Goal: Task Accomplishment & Management: Use online tool/utility

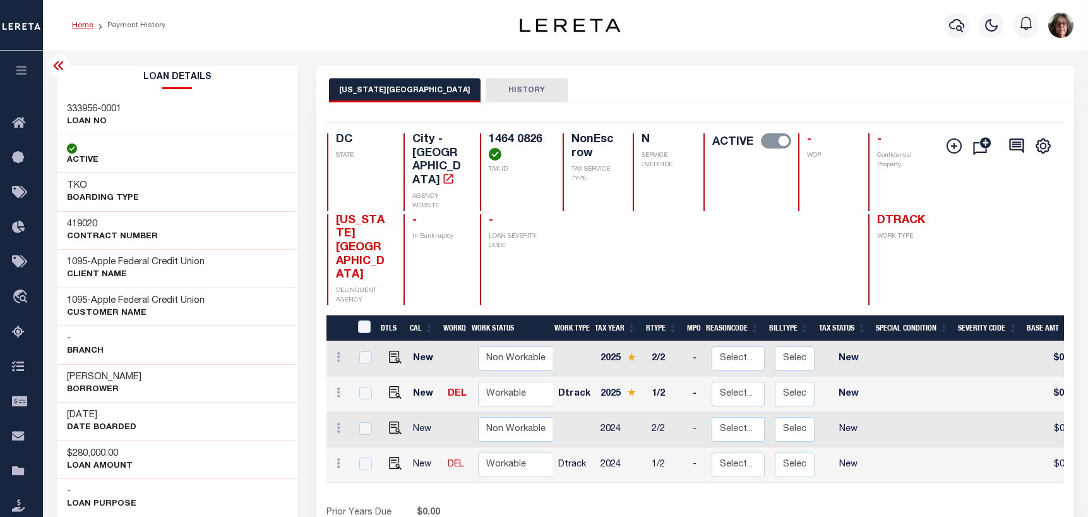
click at [79, 27] on link "Home" at bounding box center [82, 25] width 21 height 8
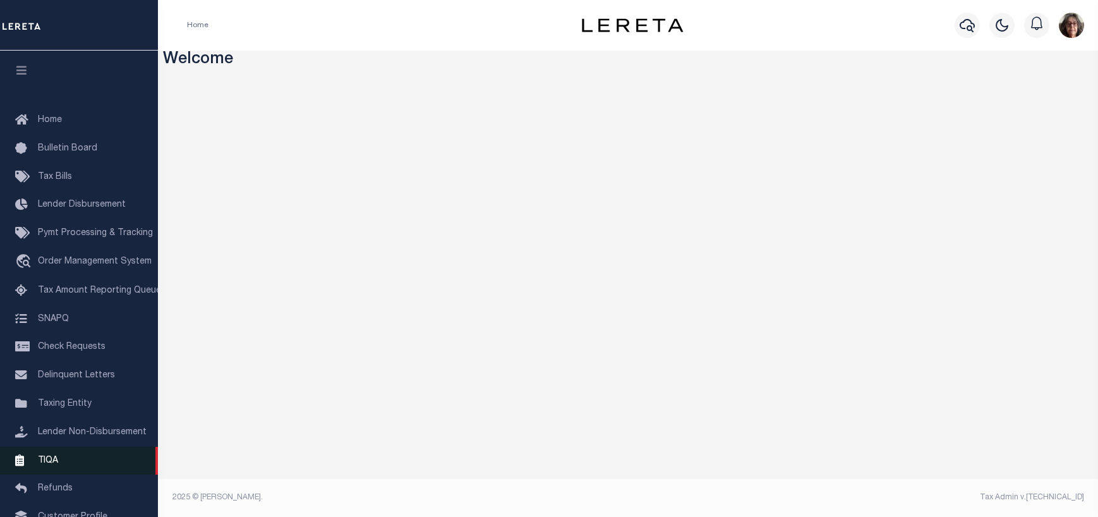
click at [48, 464] on span "TIQA" at bounding box center [48, 459] width 20 height 9
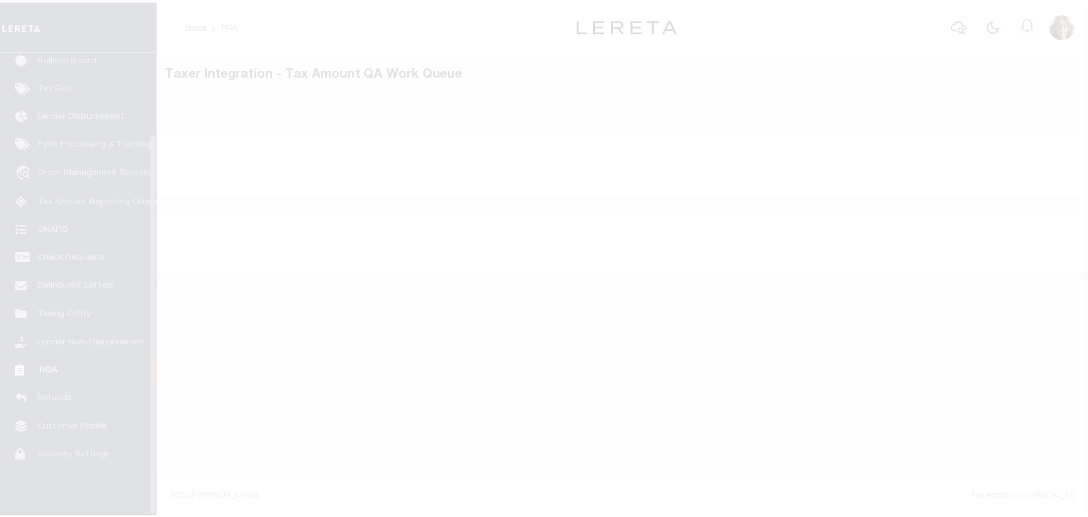
scroll to position [99, 0]
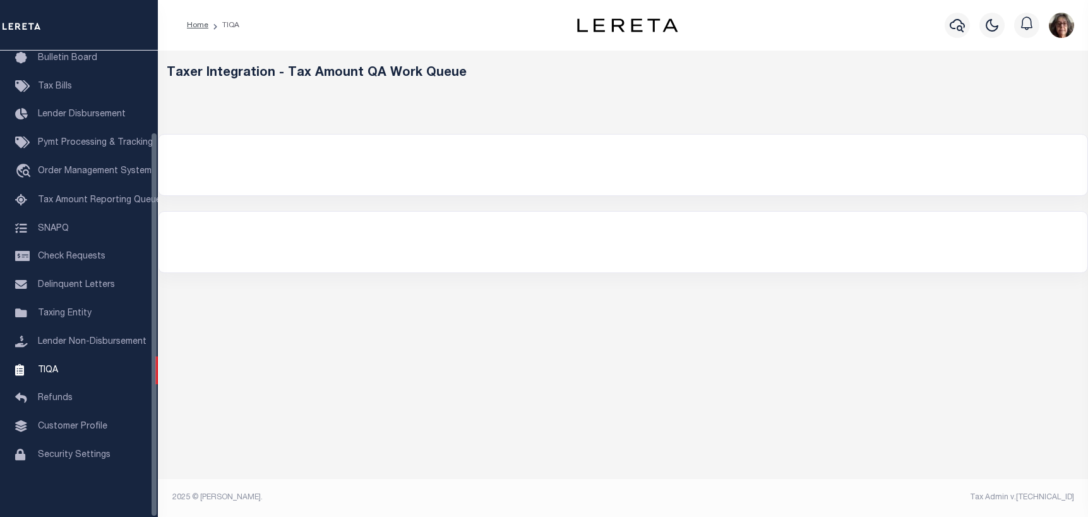
select select "200"
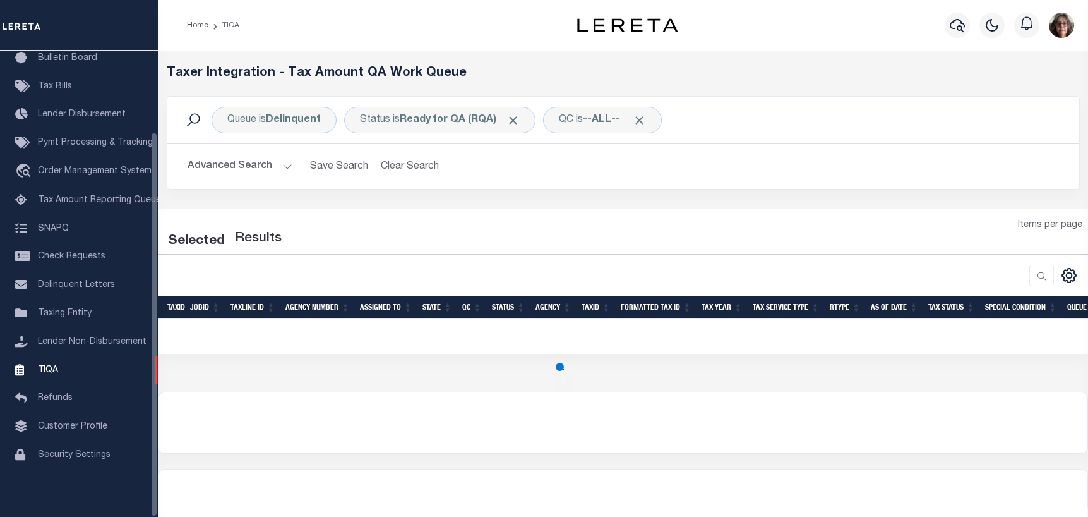
select select "200"
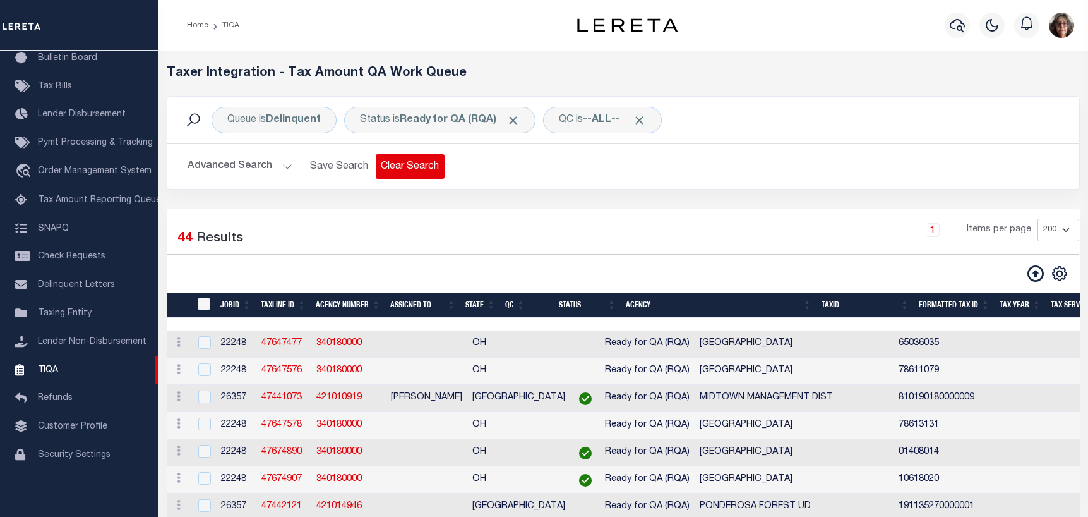
click at [398, 167] on button "Clear Search" at bounding box center [410, 166] width 69 height 25
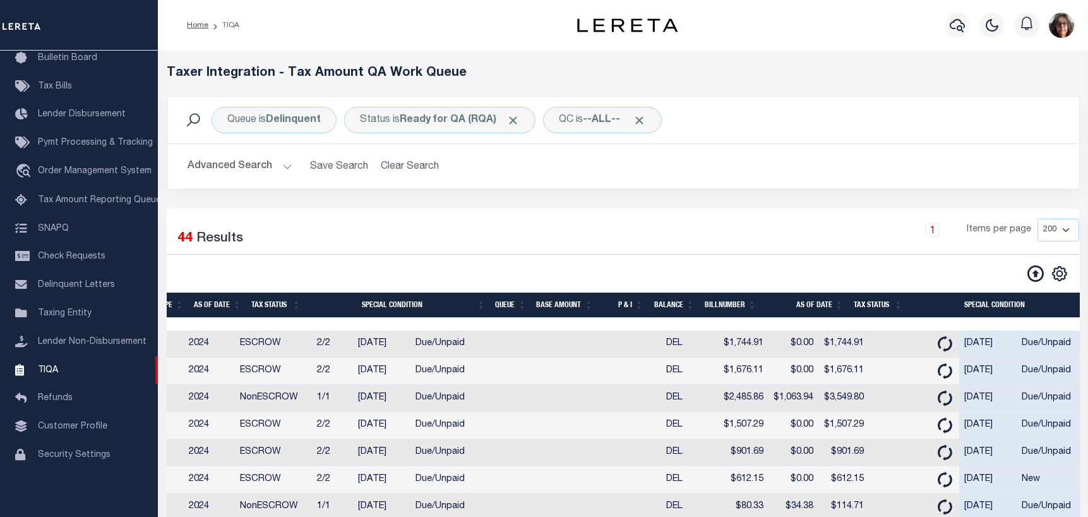
scroll to position [0, 0]
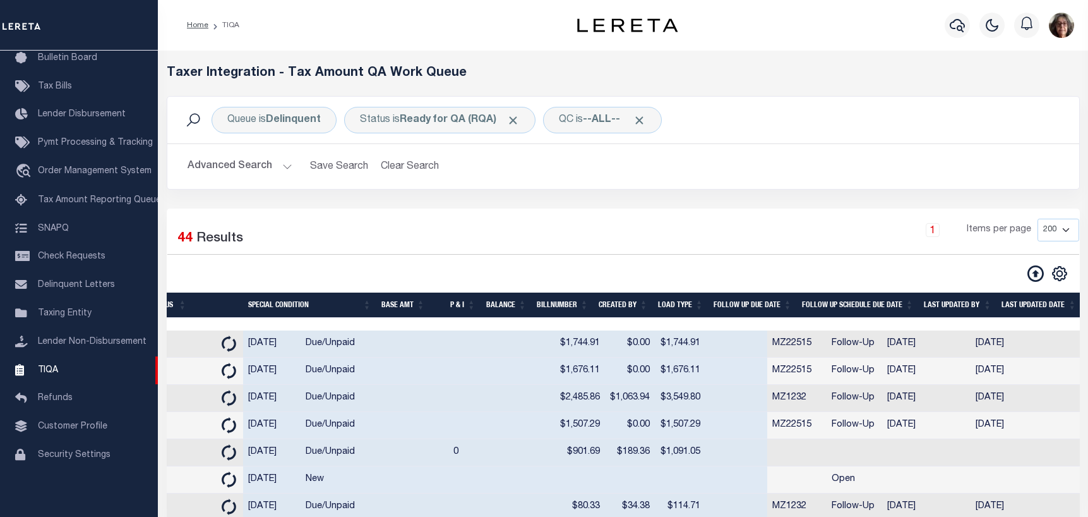
click at [1021, 307] on th "Last Updated Date" at bounding box center [1039, 305] width 85 height 26
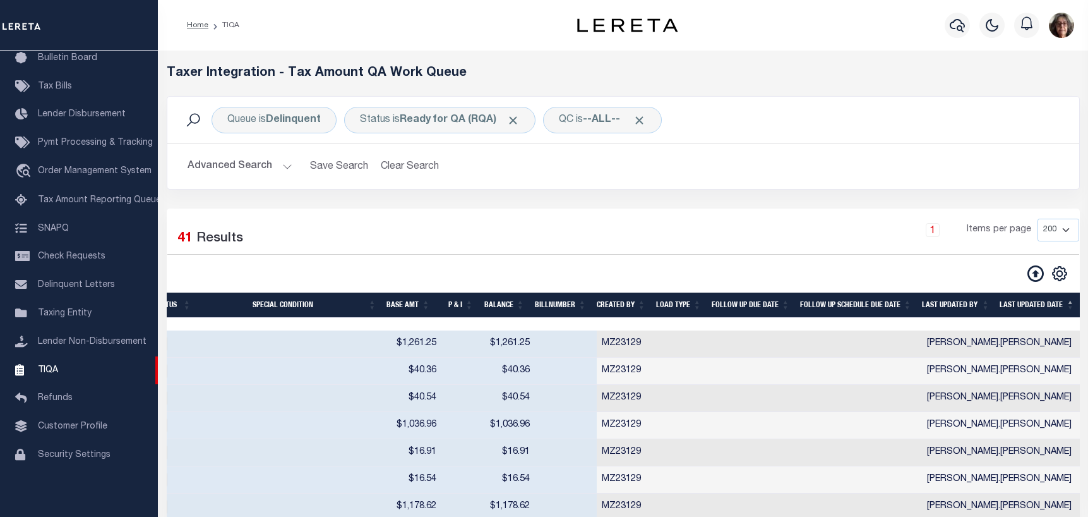
scroll to position [0, 1592]
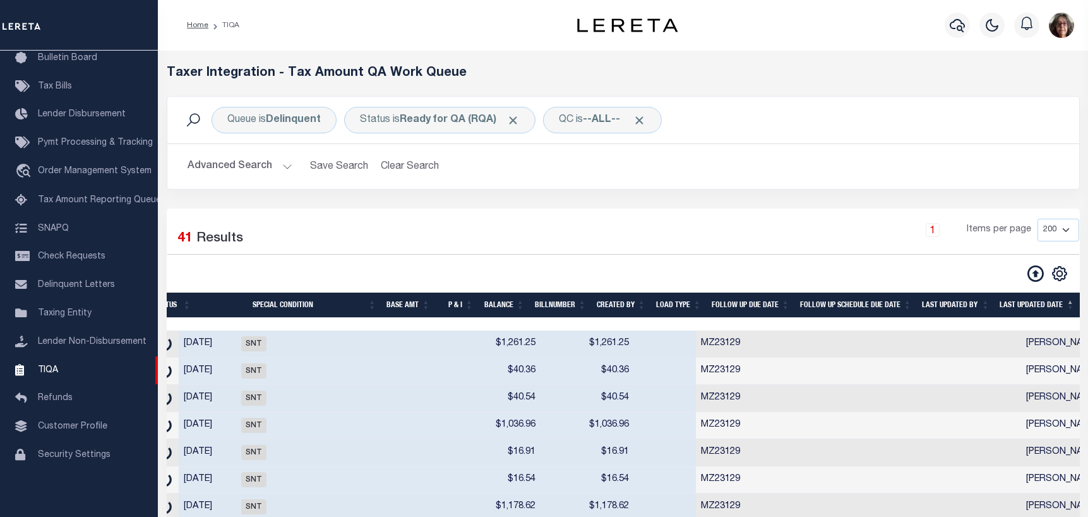
click at [1022, 308] on th "Last Updated Date" at bounding box center [1037, 305] width 85 height 26
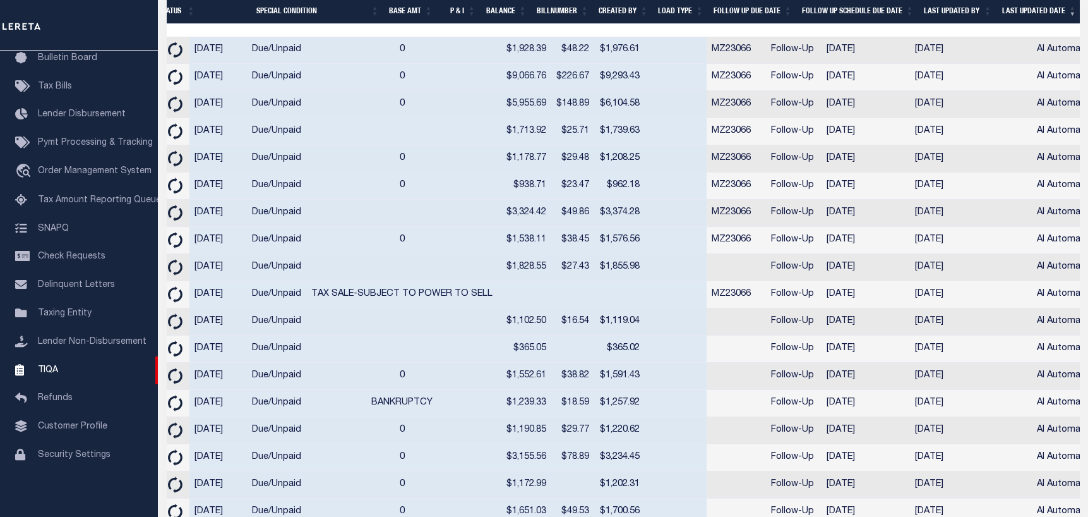
scroll to position [341, 0]
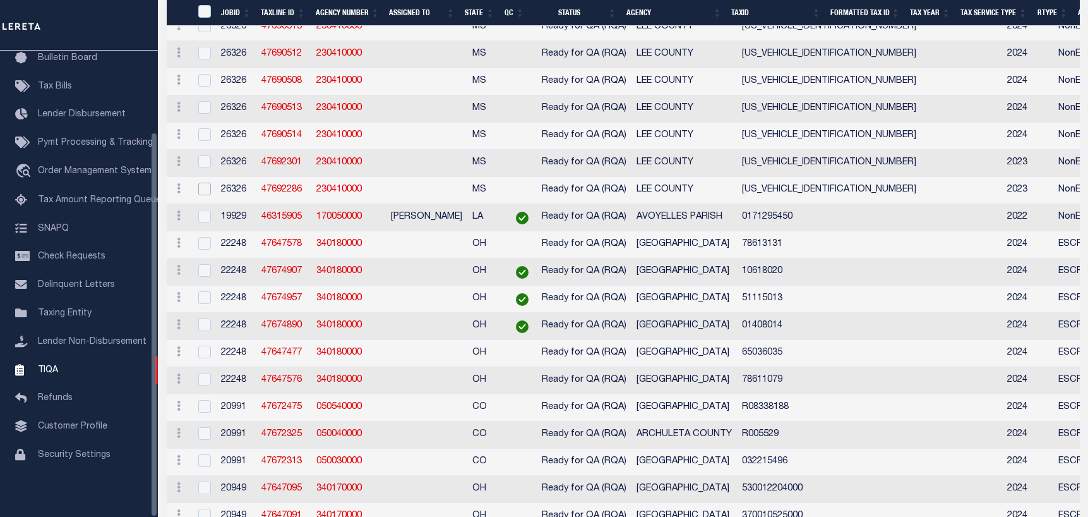
click at [202, 195] on input "checkbox" at bounding box center [204, 189] width 13 height 13
checkbox input "true"
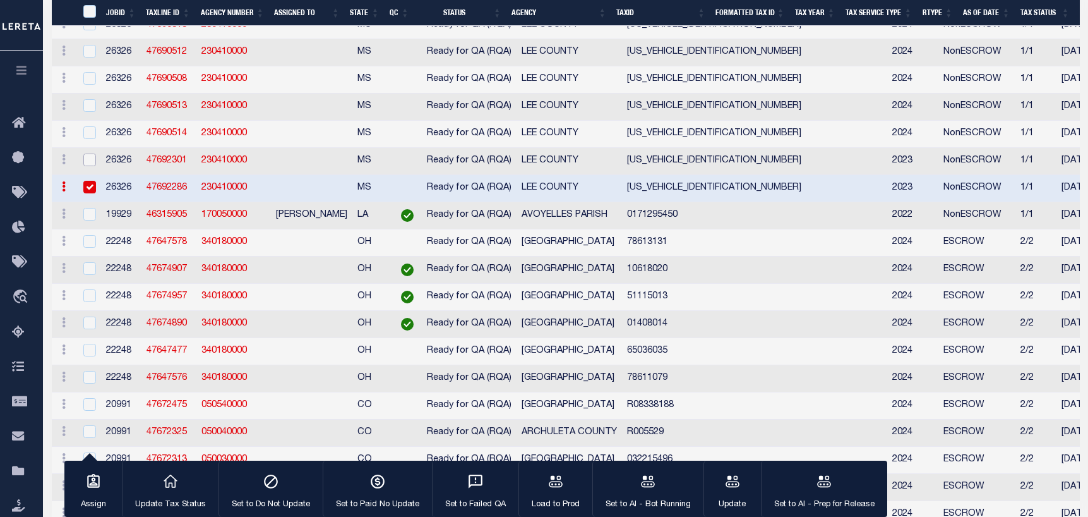
click at [91, 166] on input "checkbox" at bounding box center [89, 159] width 13 height 13
checkbox input "true"
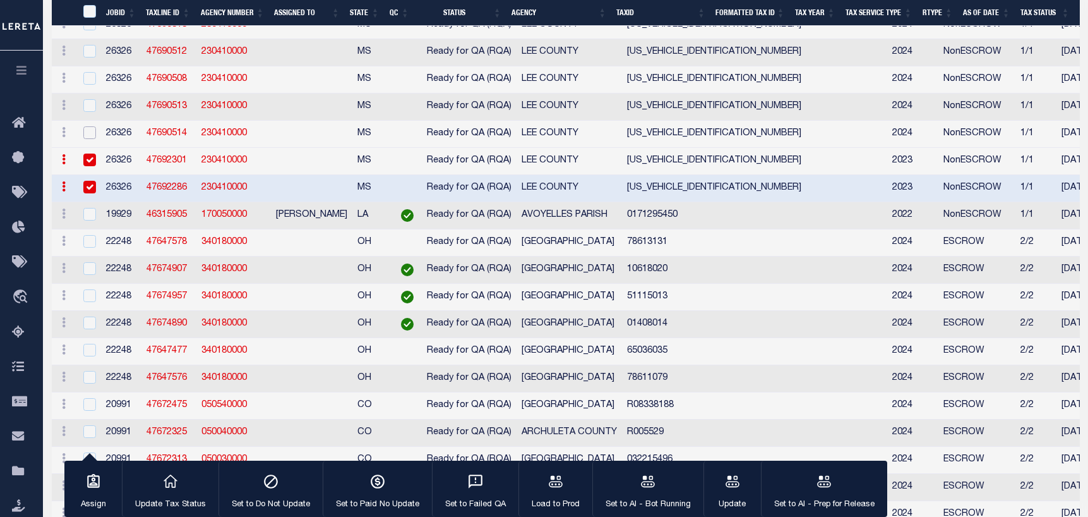
drag, startPoint x: 92, startPoint y: 148, endPoint x: 90, endPoint y: 118, distance: 29.7
click at [93, 139] on td at bounding box center [89, 134] width 26 height 27
checkbox input "true"
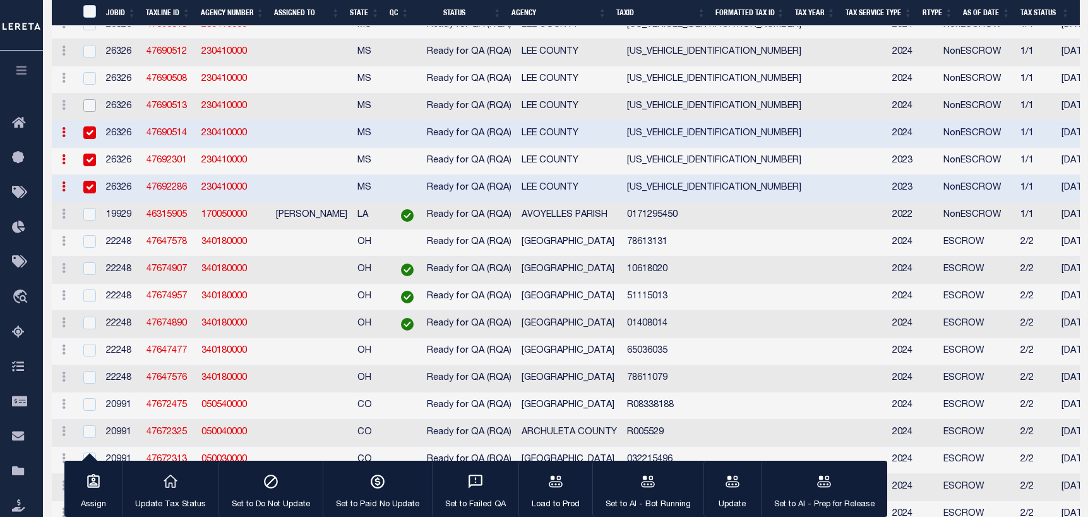
drag, startPoint x: 90, startPoint y: 116, endPoint x: 91, endPoint y: 97, distance: 19.6
click at [90, 112] on input "checkbox" at bounding box center [89, 105] width 13 height 13
checkbox input "true"
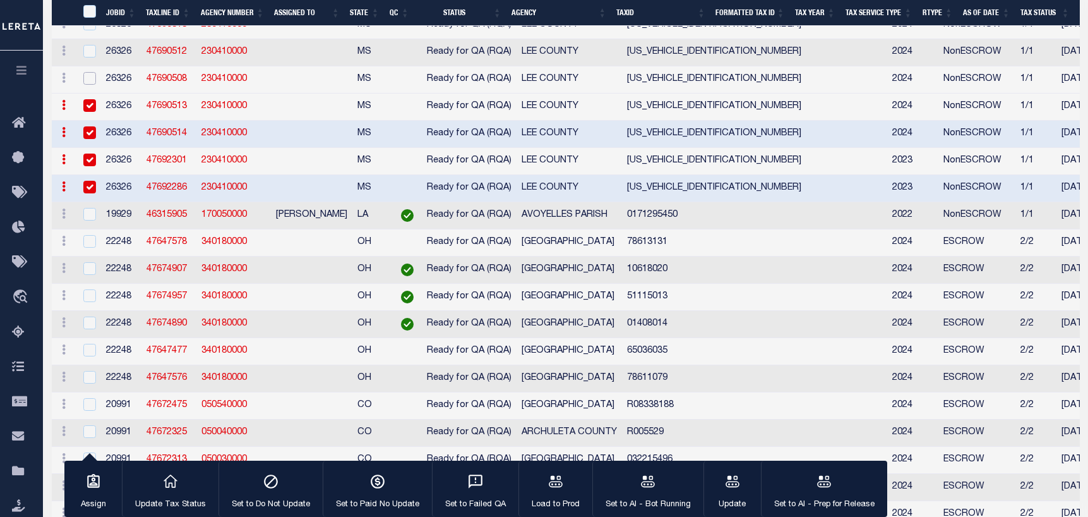
click at [87, 85] on input "checkbox" at bounding box center [89, 78] width 13 height 13
checkbox input "true"
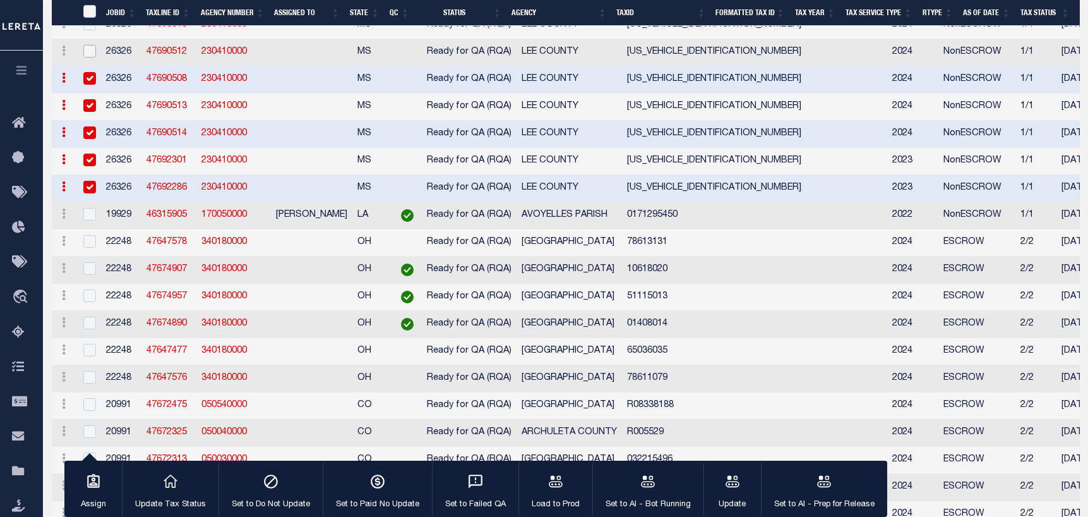
drag, startPoint x: 87, startPoint y: 63, endPoint x: 90, endPoint y: 49, distance: 14.9
click at [87, 57] on input "checkbox" at bounding box center [89, 51] width 13 height 13
checkbox input "true"
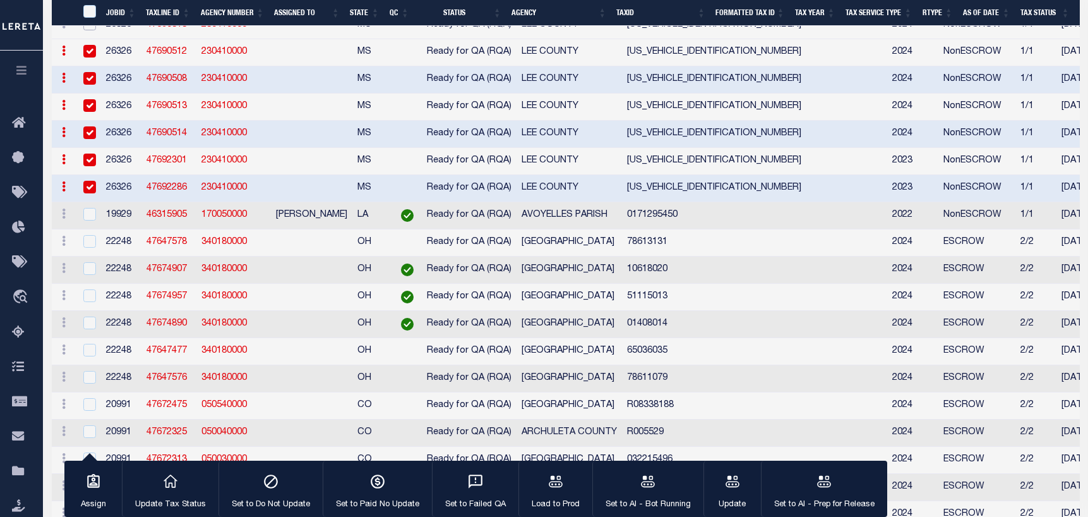
click at [91, 30] on input "checkbox" at bounding box center [89, 24] width 13 height 13
checkbox input "true"
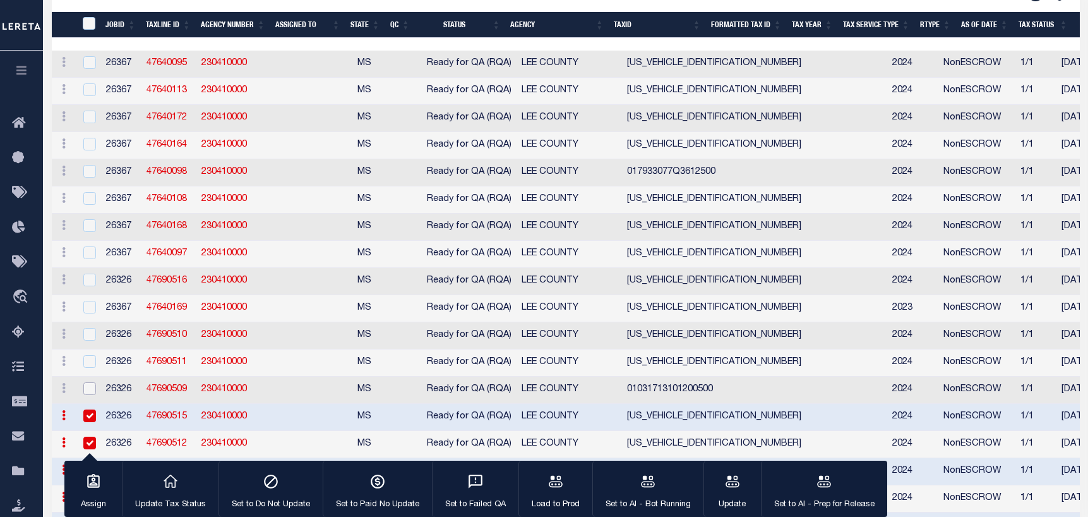
click at [90, 395] on input "checkbox" at bounding box center [89, 388] width 13 height 13
checkbox input "true"
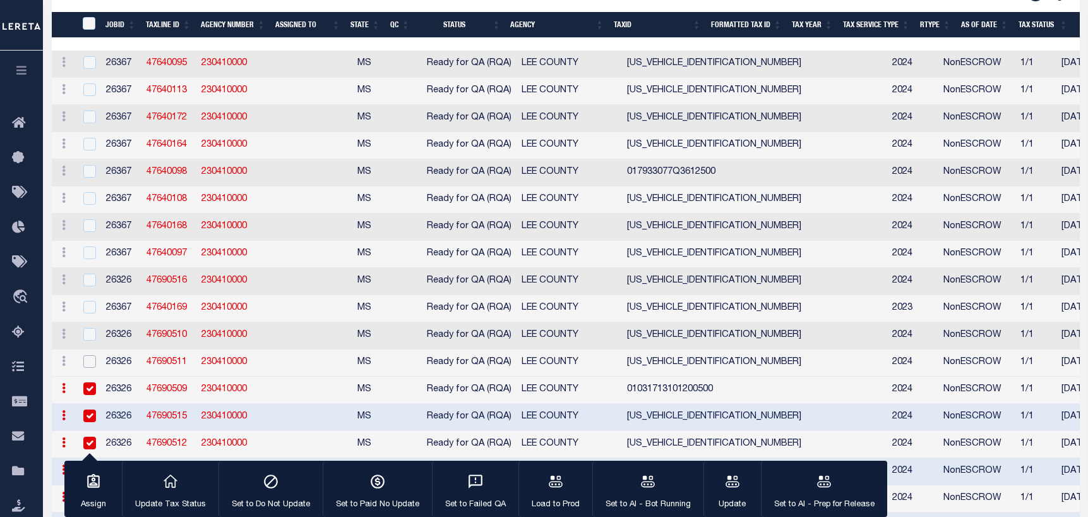
click at [87, 368] on input "checkbox" at bounding box center [89, 361] width 13 height 13
checkbox input "true"
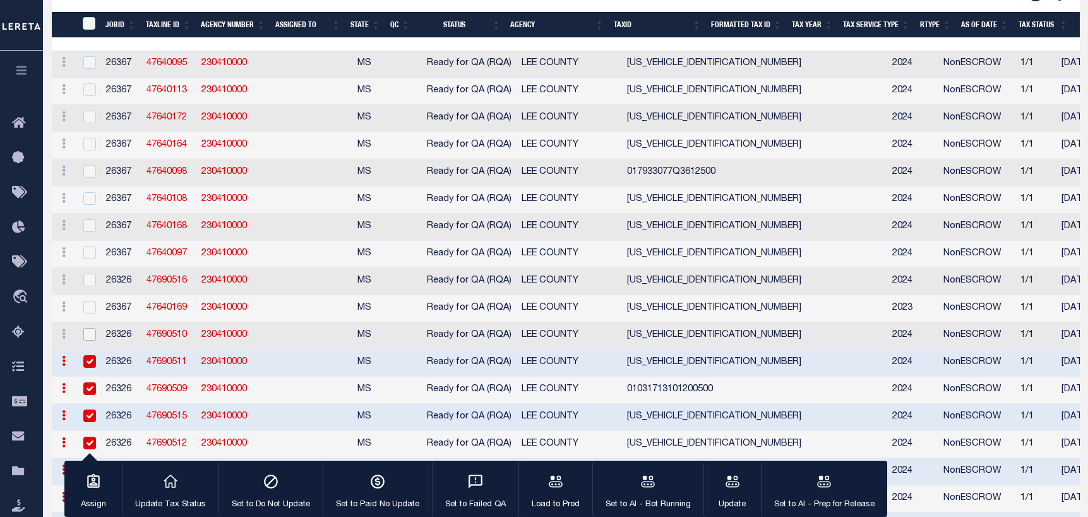
click at [90, 340] on input "checkbox" at bounding box center [89, 334] width 13 height 13
checkbox input "true"
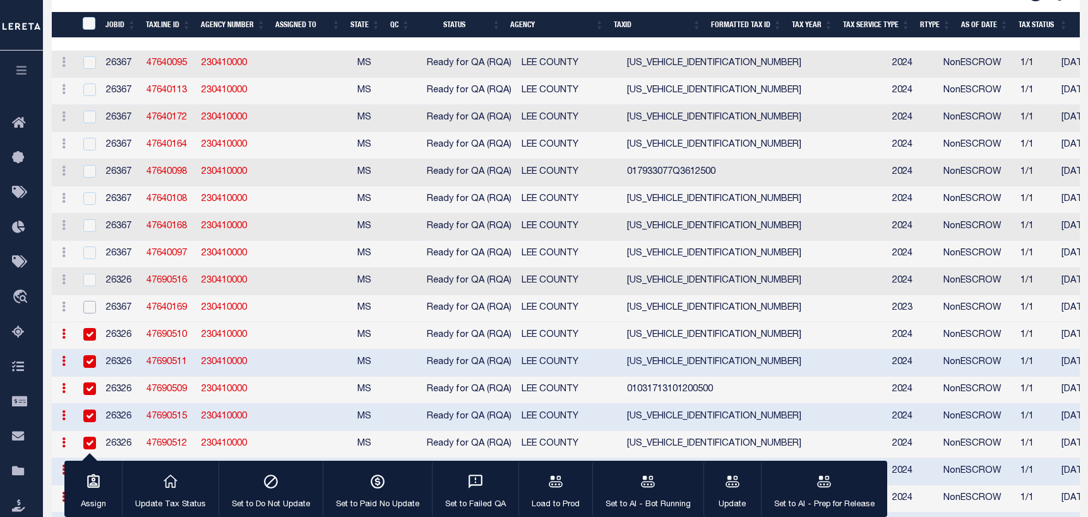
click at [87, 313] on input "checkbox" at bounding box center [89, 307] width 13 height 13
checkbox input "true"
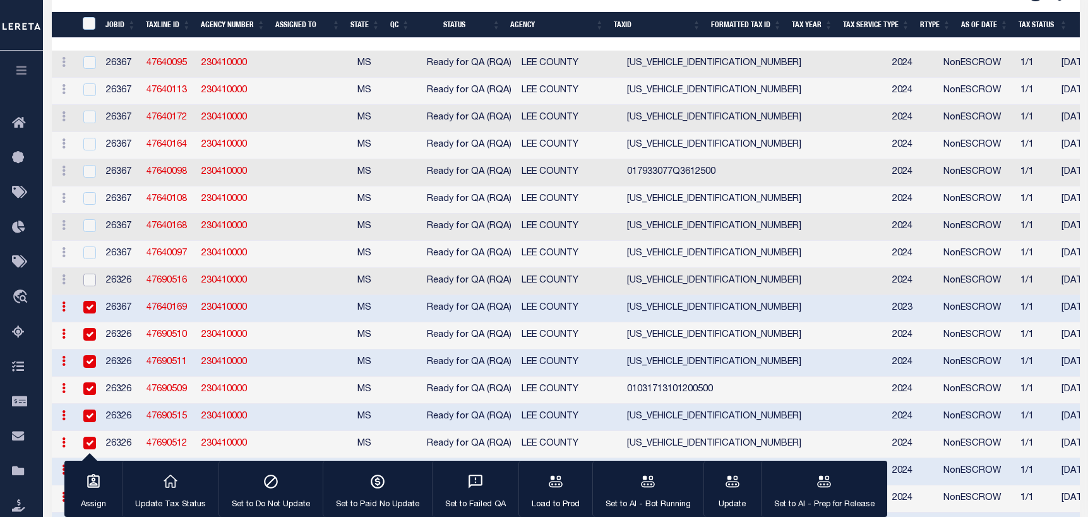
click at [85, 286] on input "checkbox" at bounding box center [89, 279] width 13 height 13
checkbox input "true"
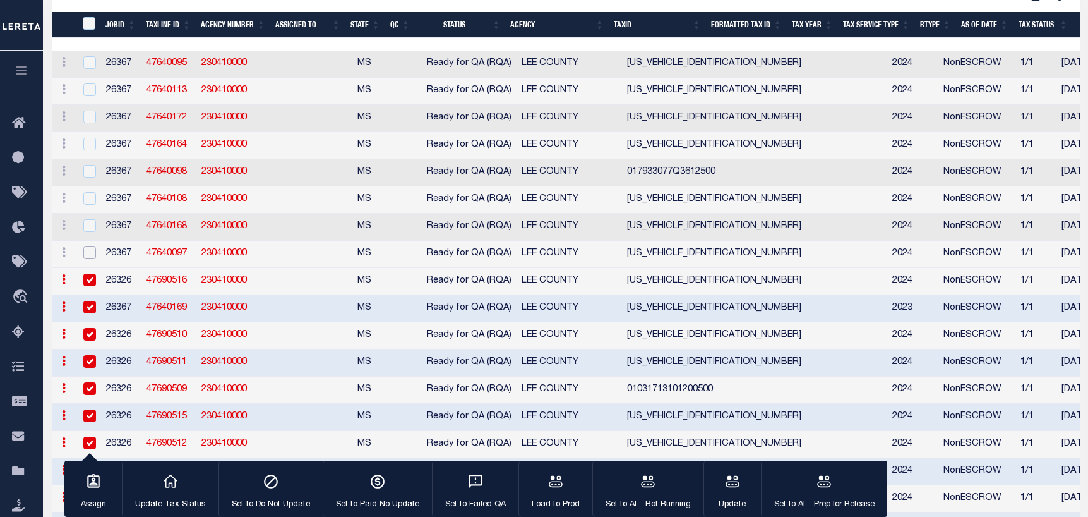
click at [86, 259] on input "checkbox" at bounding box center [89, 252] width 13 height 13
checkbox input "true"
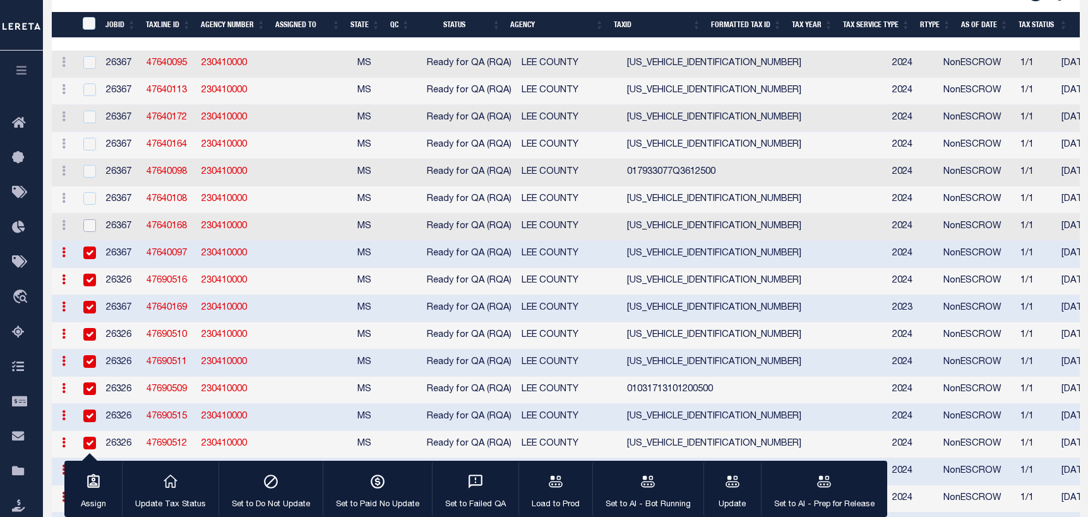
click at [88, 231] on input "checkbox" at bounding box center [89, 225] width 13 height 13
checkbox input "true"
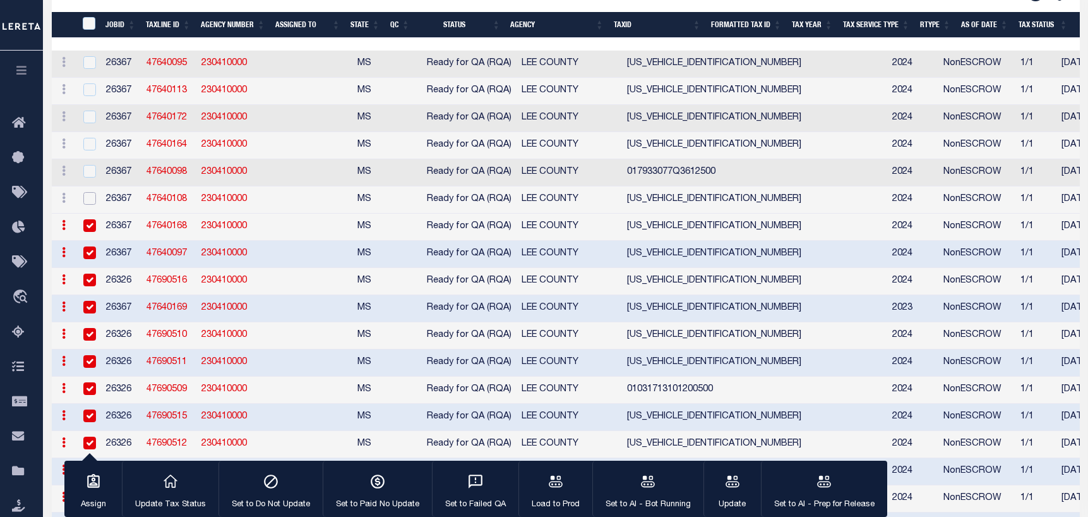
click at [90, 204] on input "checkbox" at bounding box center [89, 198] width 13 height 13
checkbox input "true"
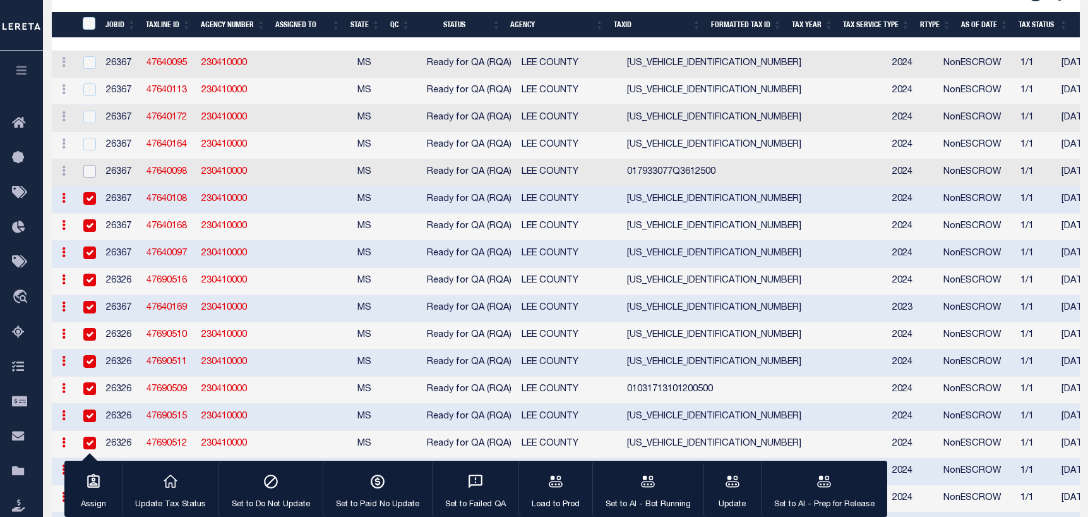
drag, startPoint x: 88, startPoint y: 177, endPoint x: 88, endPoint y: 169, distance: 8.8
click at [88, 176] on input "checkbox" at bounding box center [89, 171] width 13 height 13
checkbox input "true"
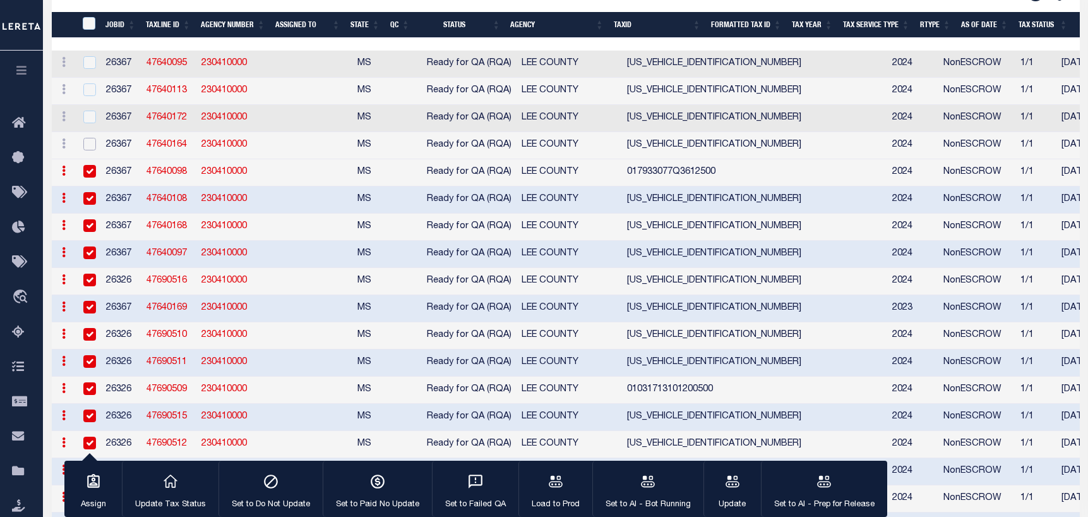
click at [88, 143] on input "checkbox" at bounding box center [89, 144] width 13 height 13
checkbox input "true"
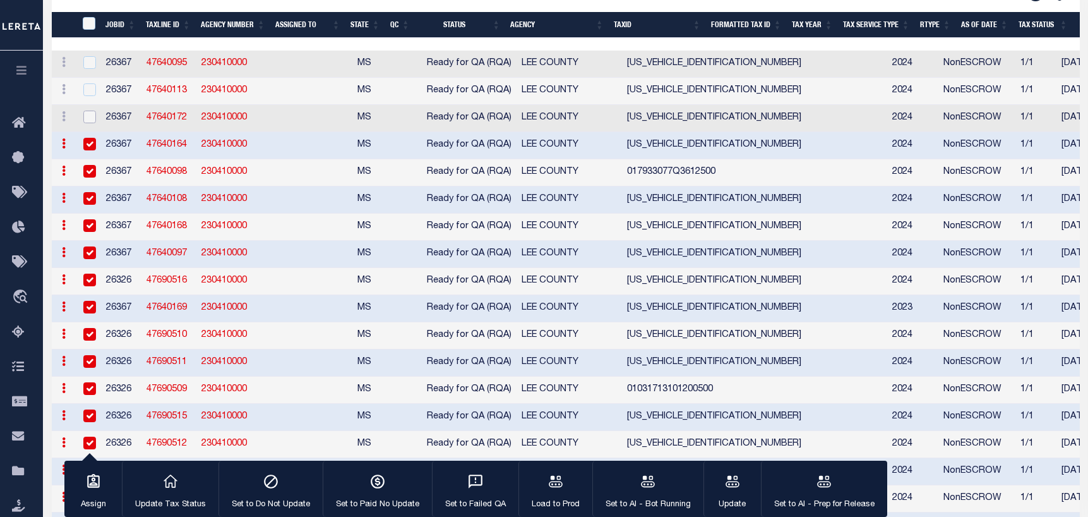
drag, startPoint x: 87, startPoint y: 119, endPoint x: 87, endPoint y: 100, distance: 18.9
click at [87, 118] on input "checkbox" at bounding box center [89, 117] width 13 height 13
checkbox input "true"
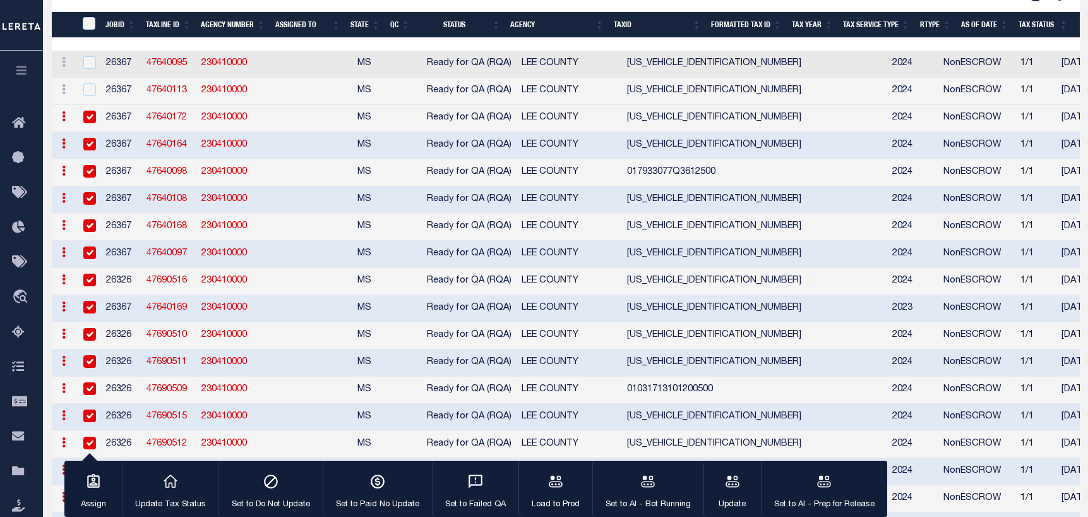
click at [87, 85] on td at bounding box center [89, 91] width 26 height 27
checkbox input "true"
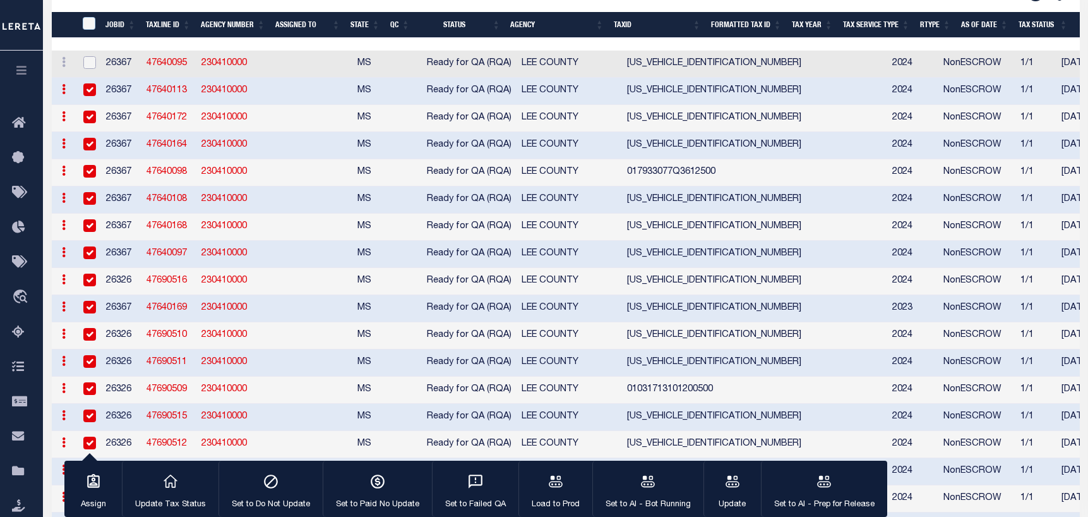
click at [90, 62] on input "checkbox" at bounding box center [89, 62] width 13 height 13
checkbox input "true"
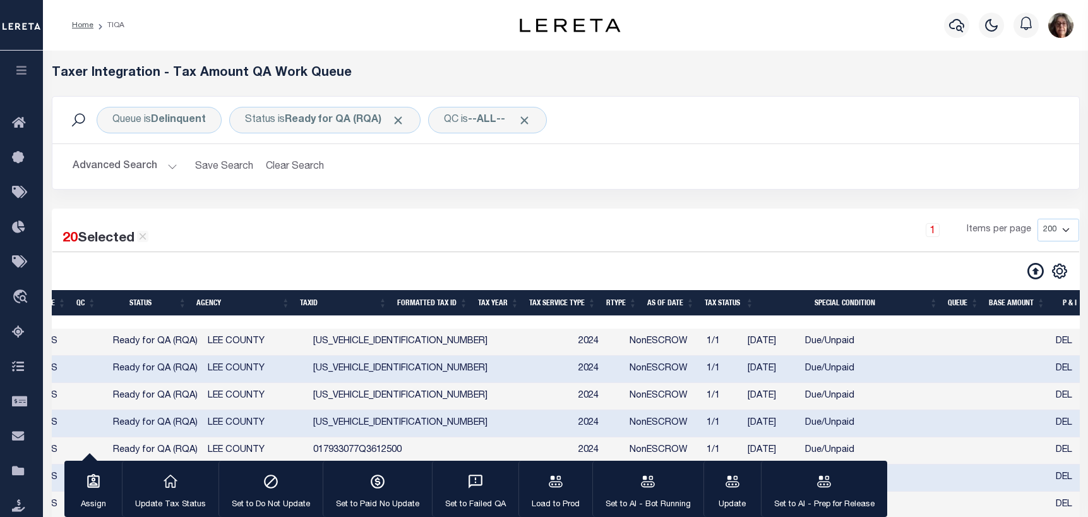
scroll to position [0, 322]
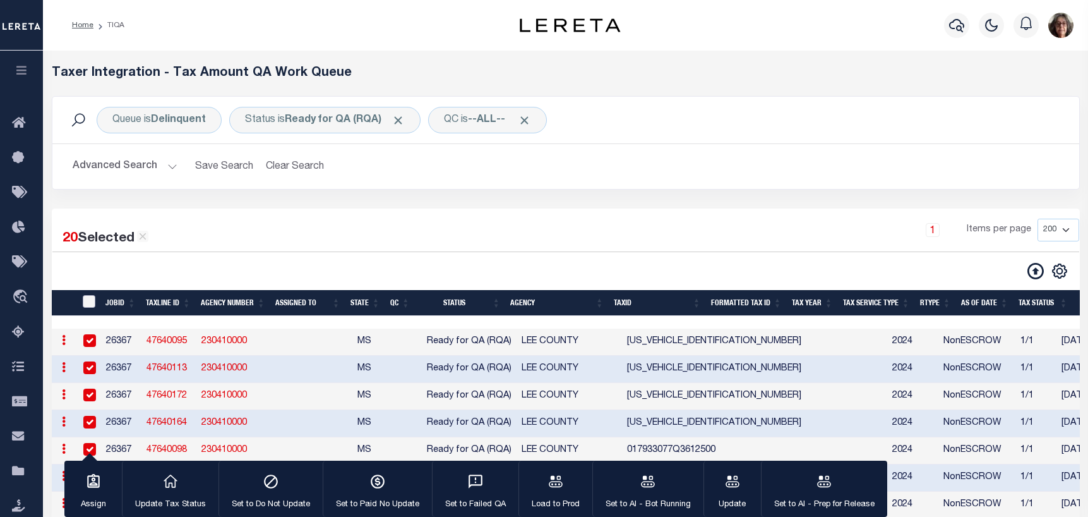
click at [88, 304] on input "TaxID" at bounding box center [89, 301] width 13 height 13
checkbox input "true"
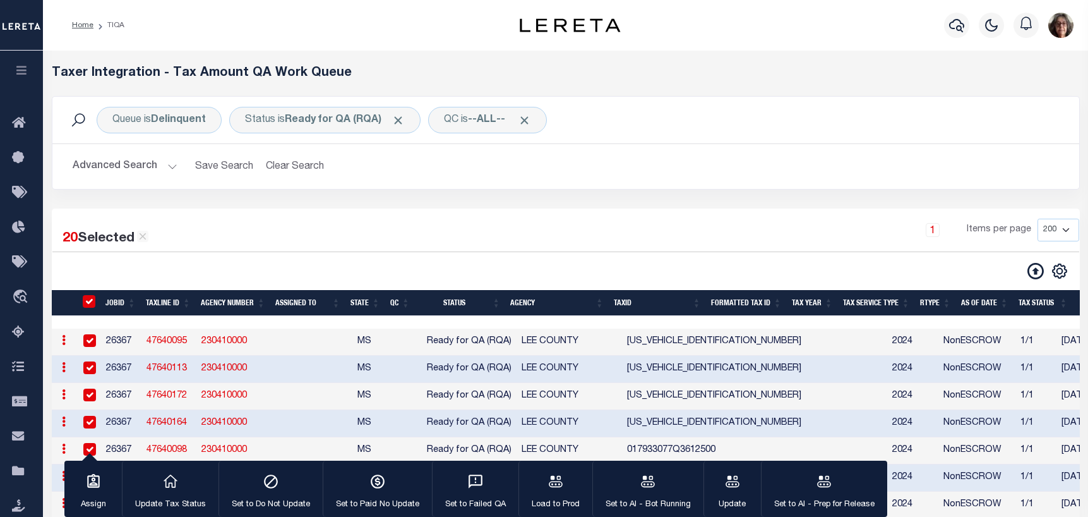
checkbox input "true"
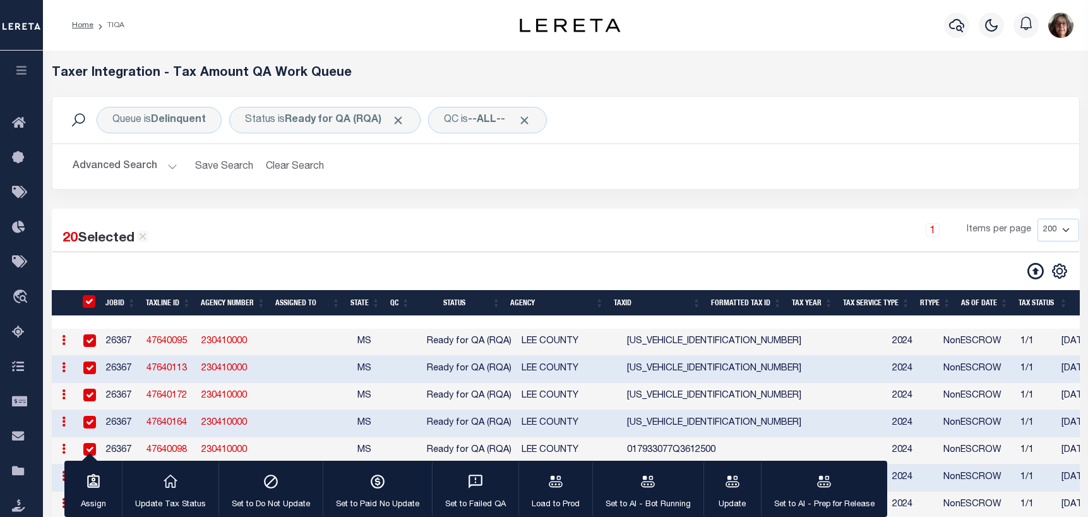
checkbox input "true"
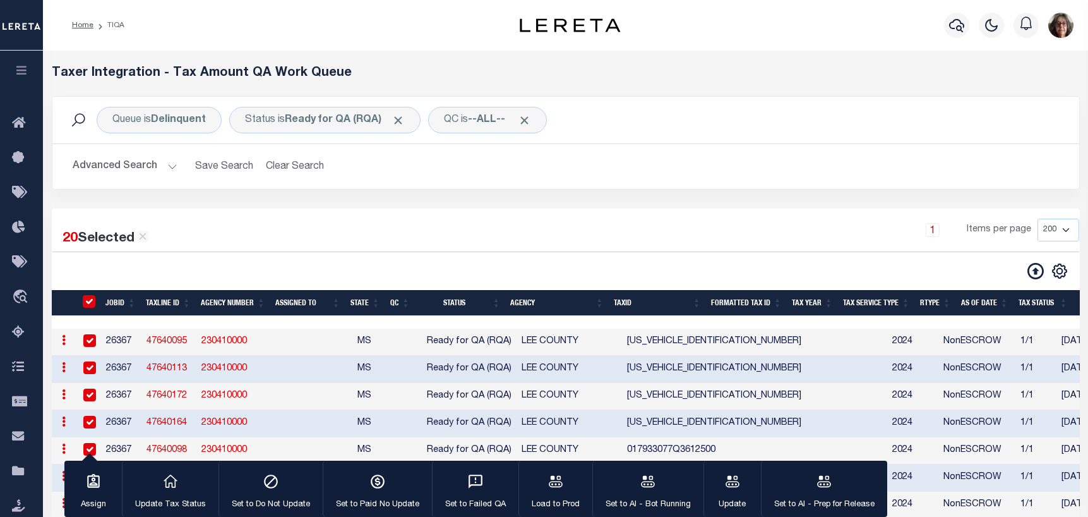
checkbox input "true"
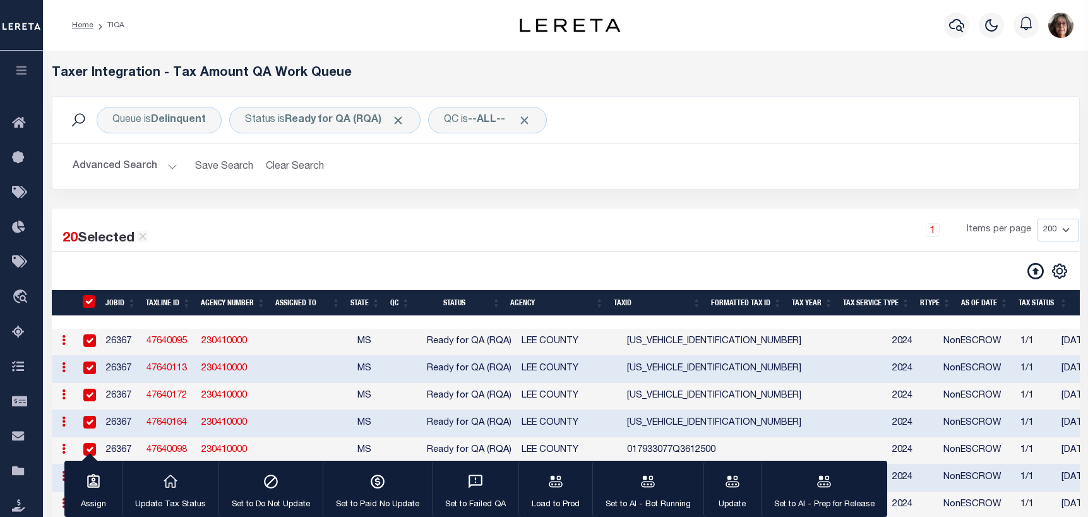
checkbox input "true"
click at [88, 304] on input "TaxID" at bounding box center [89, 301] width 13 height 13
checkbox input "false"
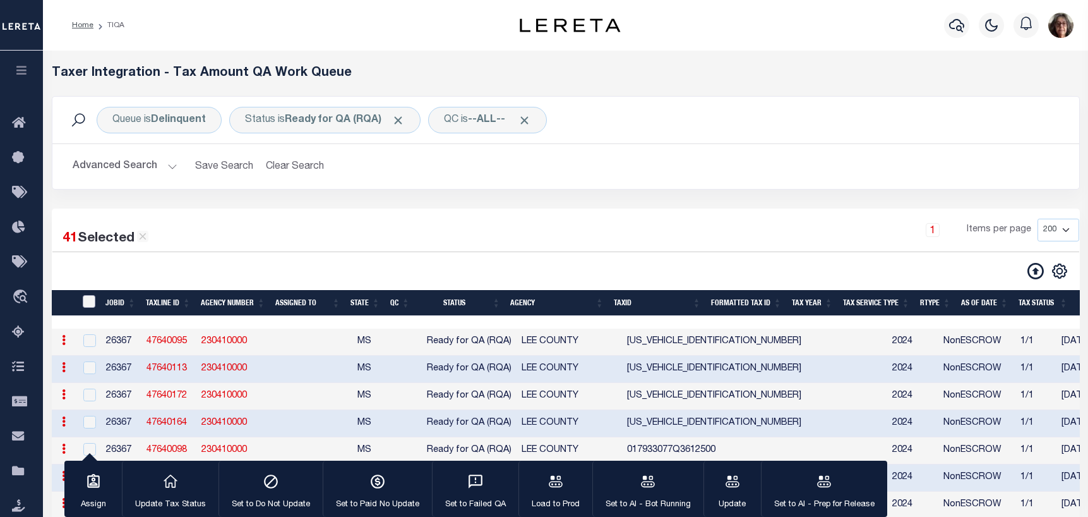
checkbox input "false"
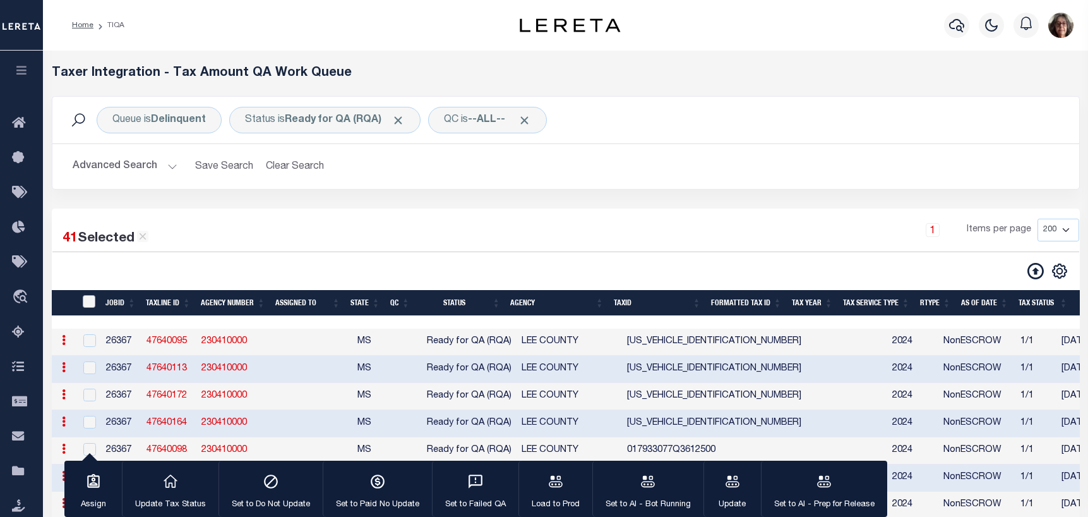
checkbox input "false"
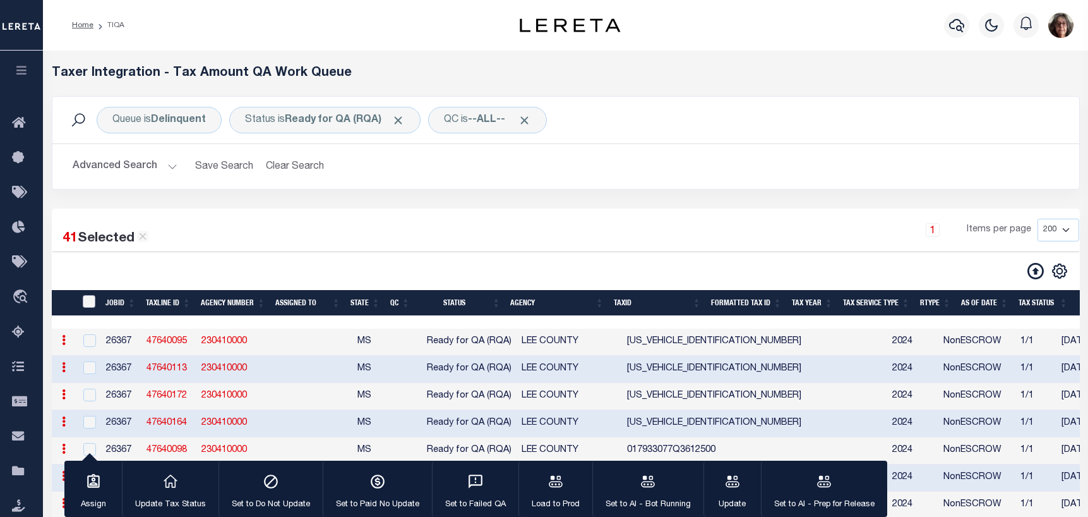
checkbox input "false"
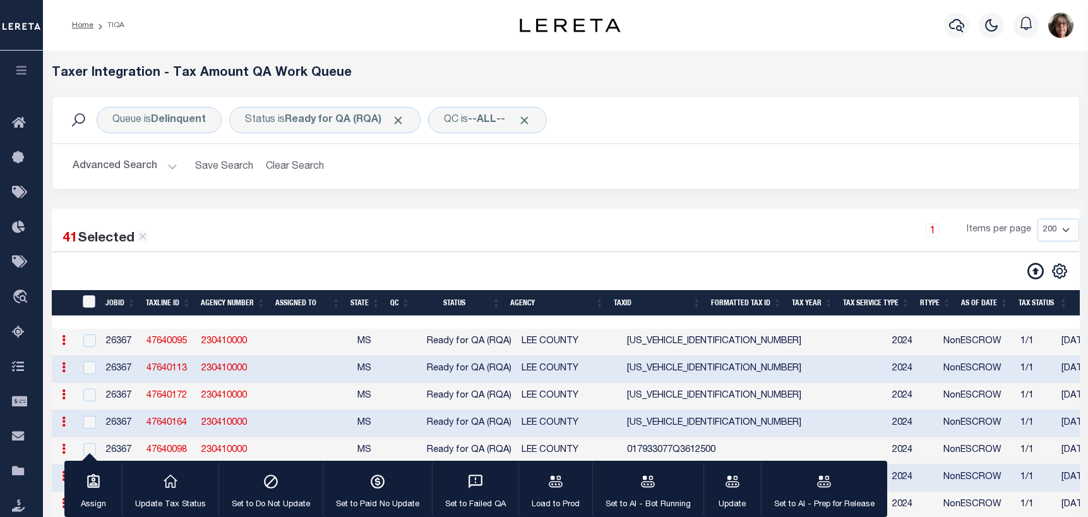
checkbox input "false"
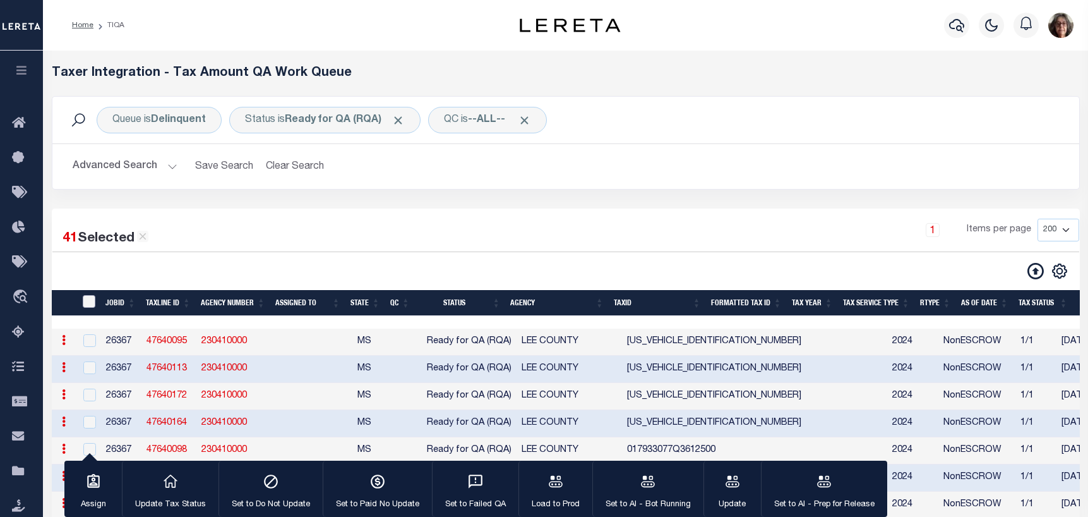
checkbox input "false"
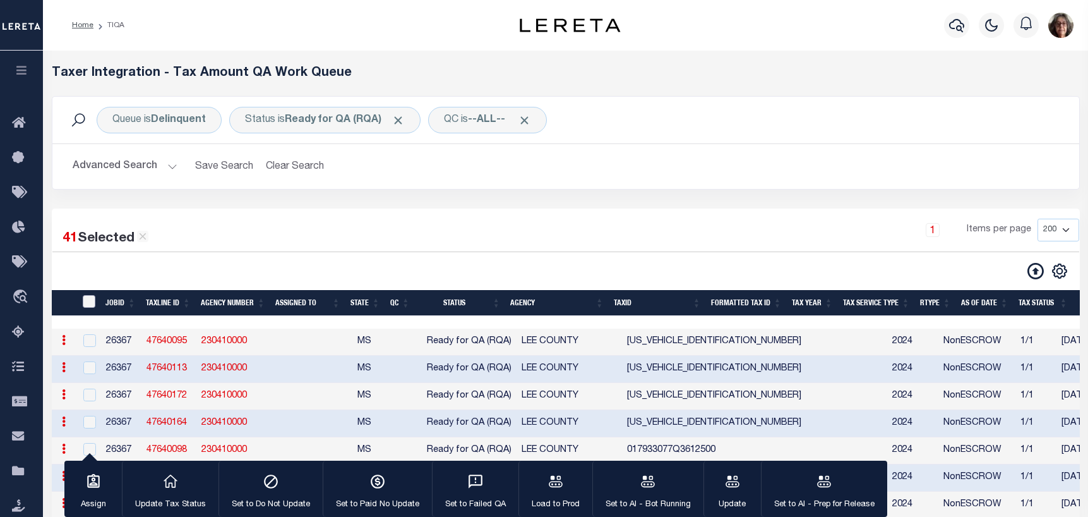
checkbox input "false"
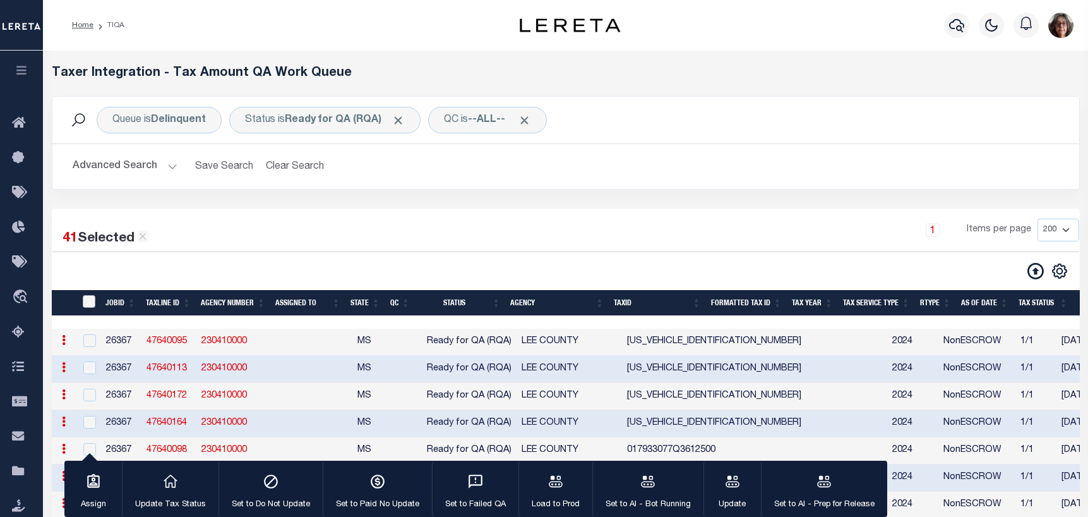
checkbox input "false"
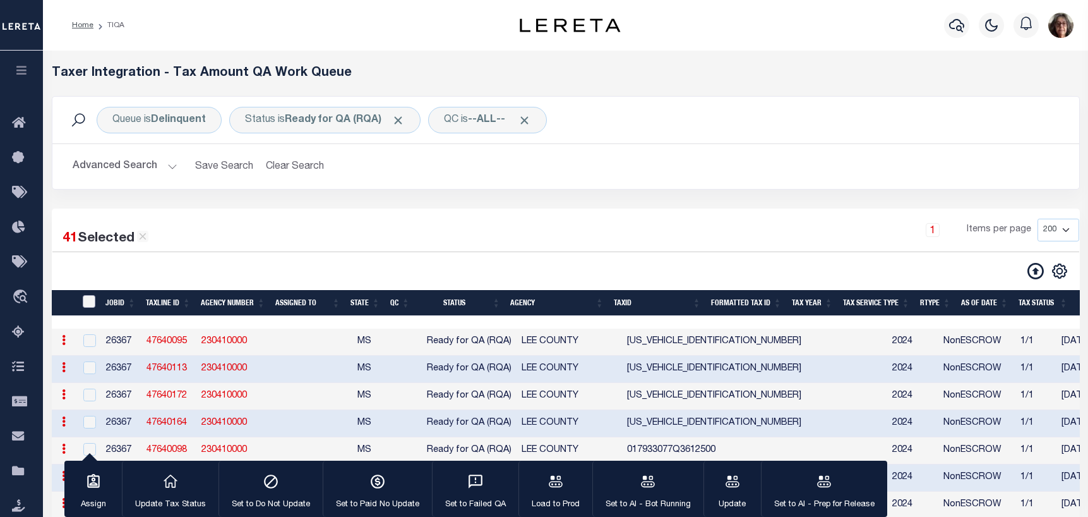
checkbox input "false"
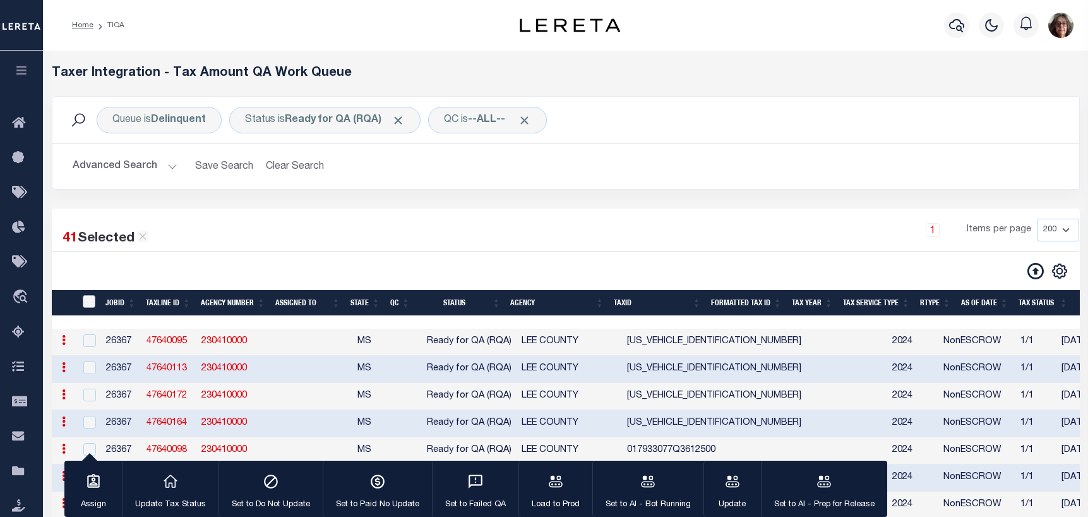
checkbox input "false"
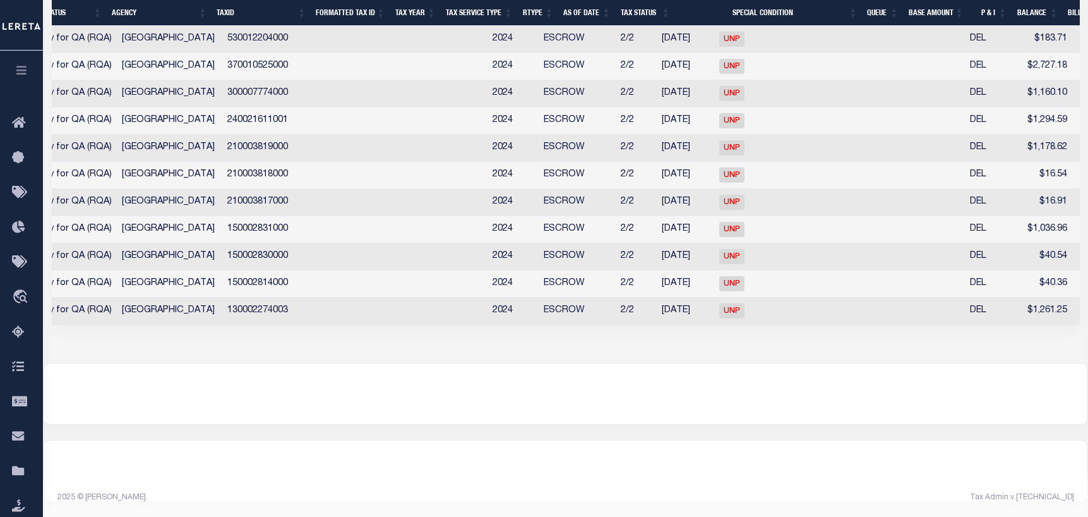
scroll to position [0, 656]
